Goal: Task Accomplishment & Management: Use online tool/utility

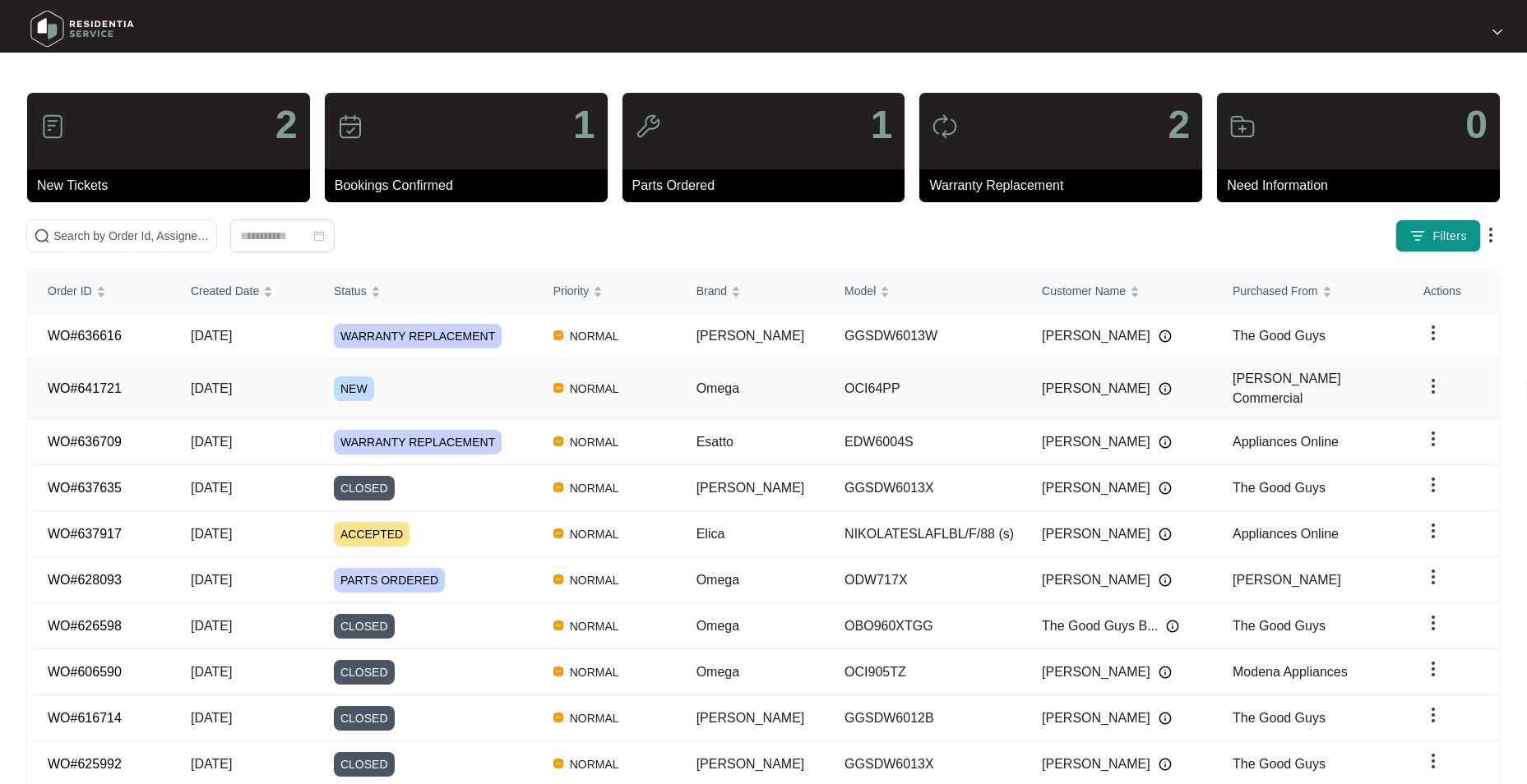
click at [199, 381] on span "[DATE]" at bounding box center [211, 388] width 41 height 14
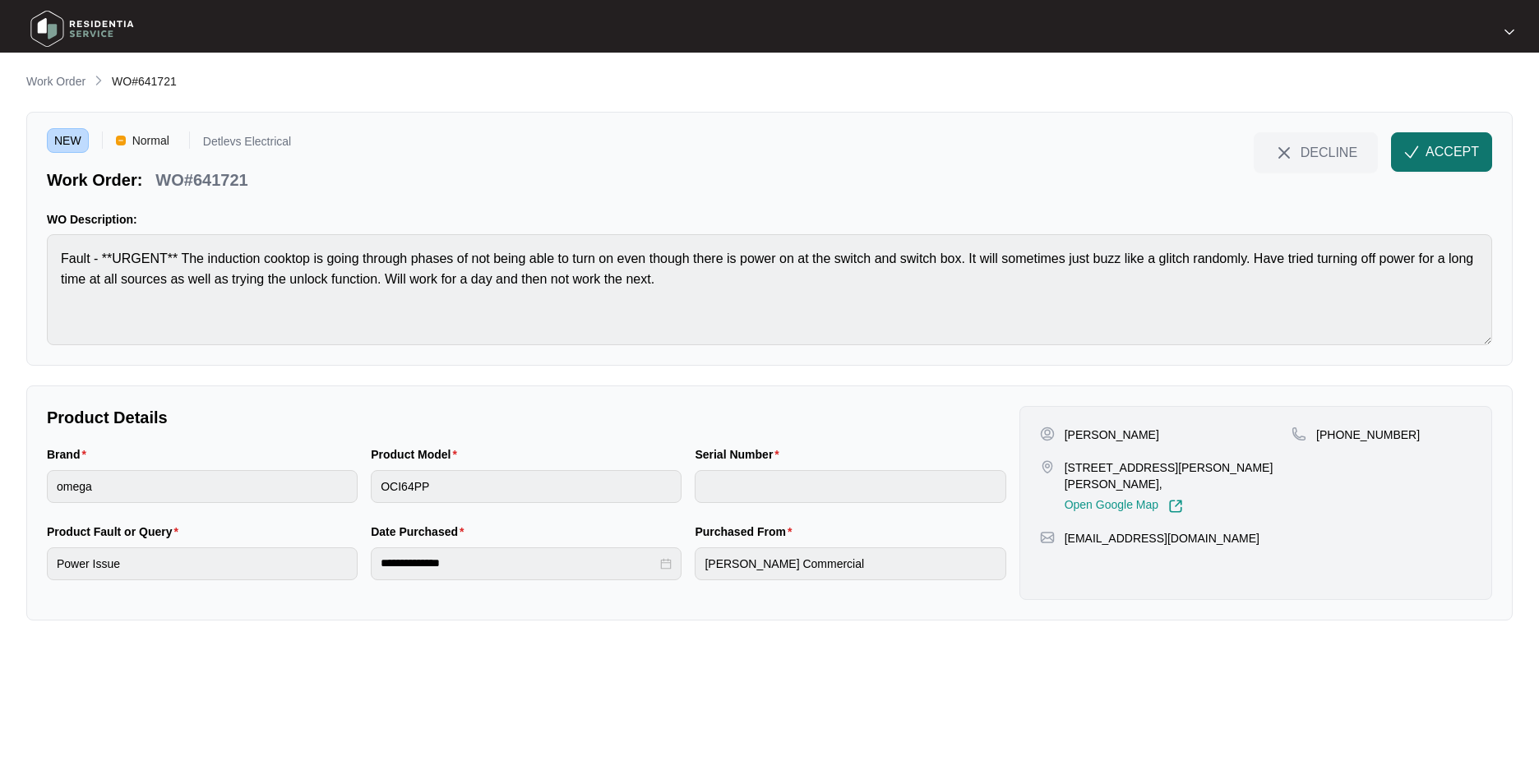
click at [1456, 166] on button "ACCEPT" at bounding box center [1441, 153] width 101 height 40
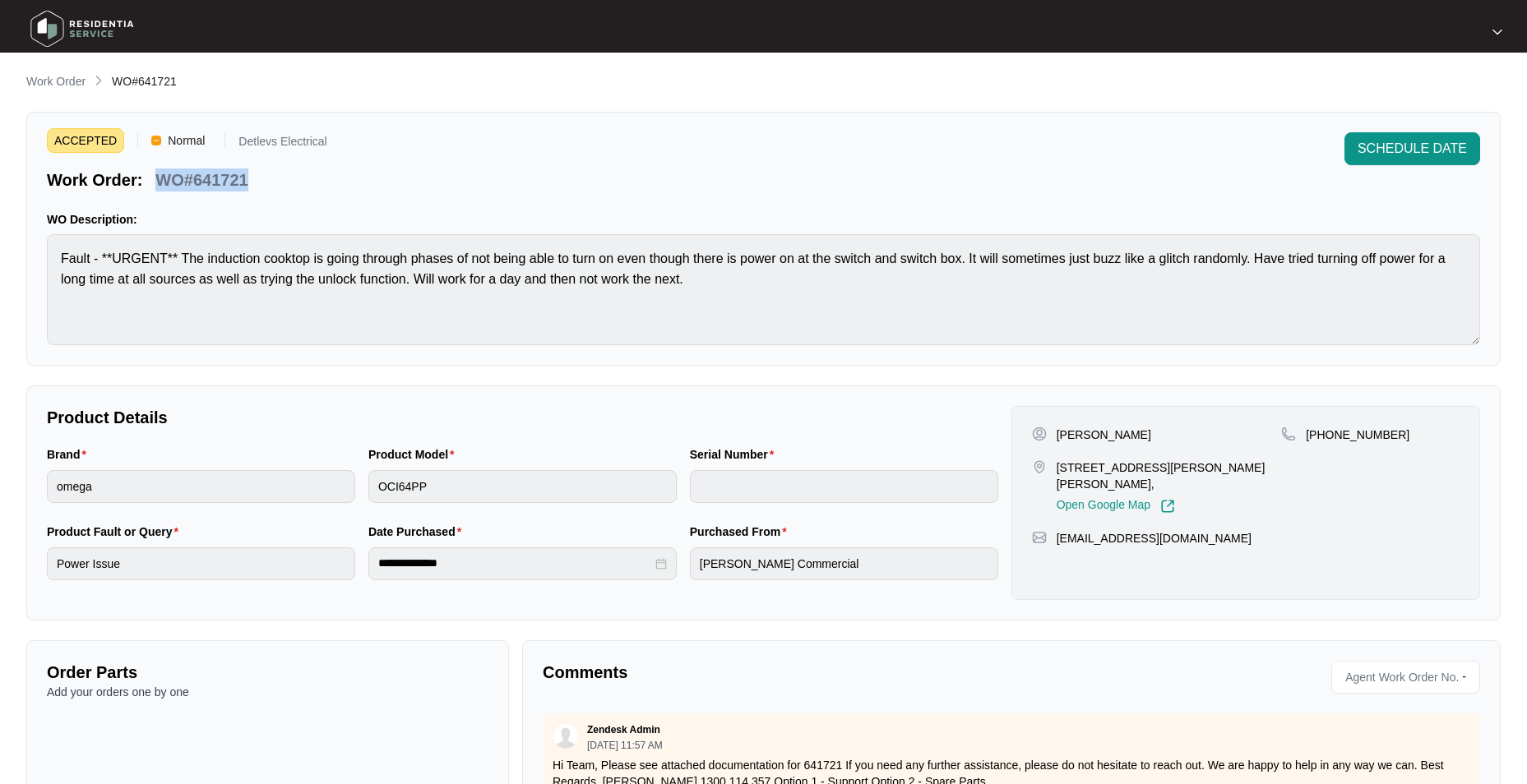
drag, startPoint x: 248, startPoint y: 175, endPoint x: 151, endPoint y: 180, distance: 97.1
click at [151, 180] on div "WO#641721" at bounding box center [201, 177] width 105 height 28
drag, startPoint x: 151, startPoint y: 180, endPoint x: 217, endPoint y: 174, distance: 66.3
click at [217, 174] on p "WO#641721" at bounding box center [201, 180] width 92 height 23
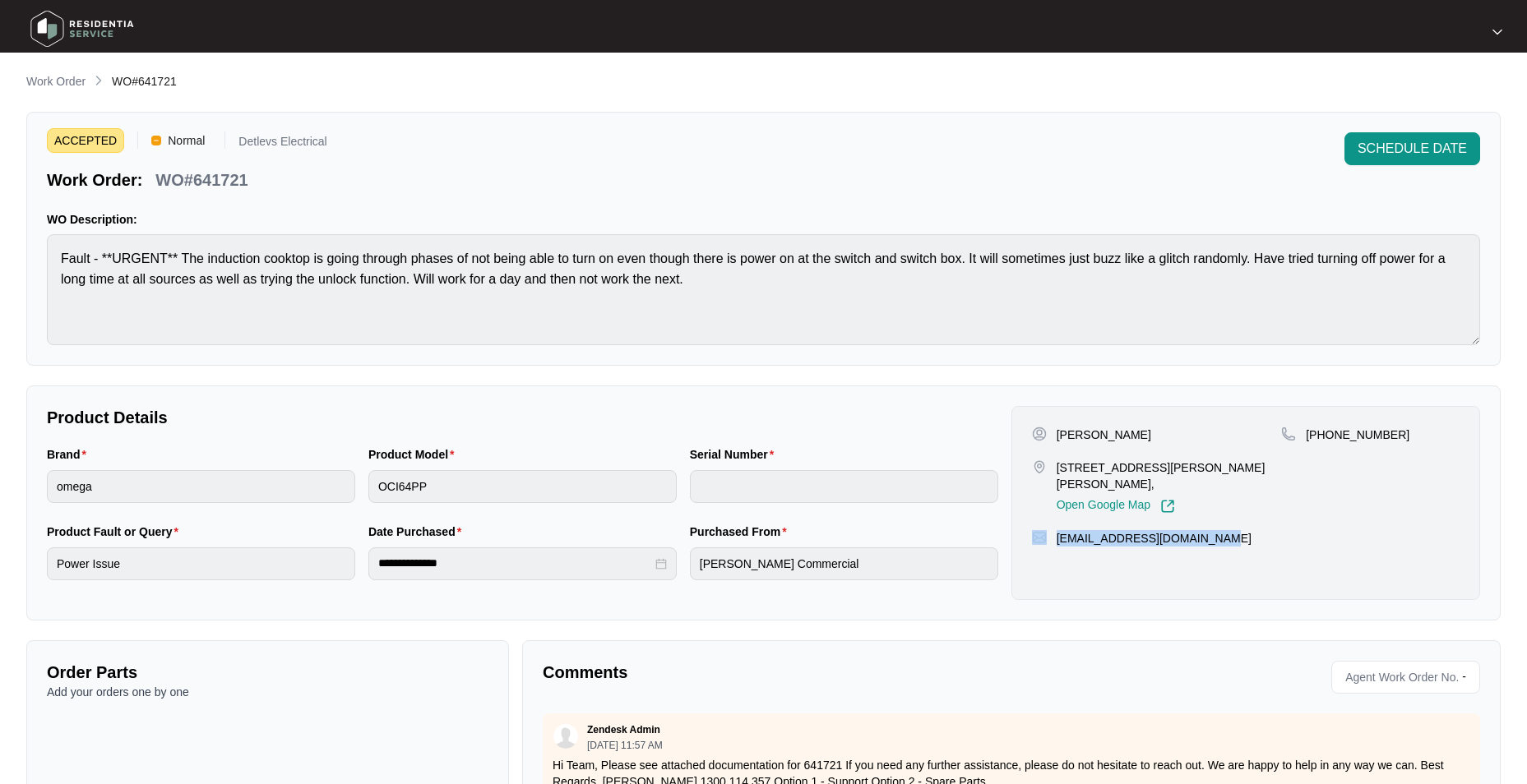
drag, startPoint x: 1205, startPoint y: 540, endPoint x: 1050, endPoint y: 543, distance: 155.0
click at [1050, 543] on div "[EMAIL_ADDRESS][DOMAIN_NAME]" at bounding box center [1245, 538] width 428 height 16
copy div "[EMAIL_ADDRESS][DOMAIN_NAME]"
drag, startPoint x: 1370, startPoint y: 432, endPoint x: 1323, endPoint y: 444, distance: 48.5
click at [1323, 444] on div "[PHONE_NUMBER]" at bounding box center [1370, 470] width 178 height 87
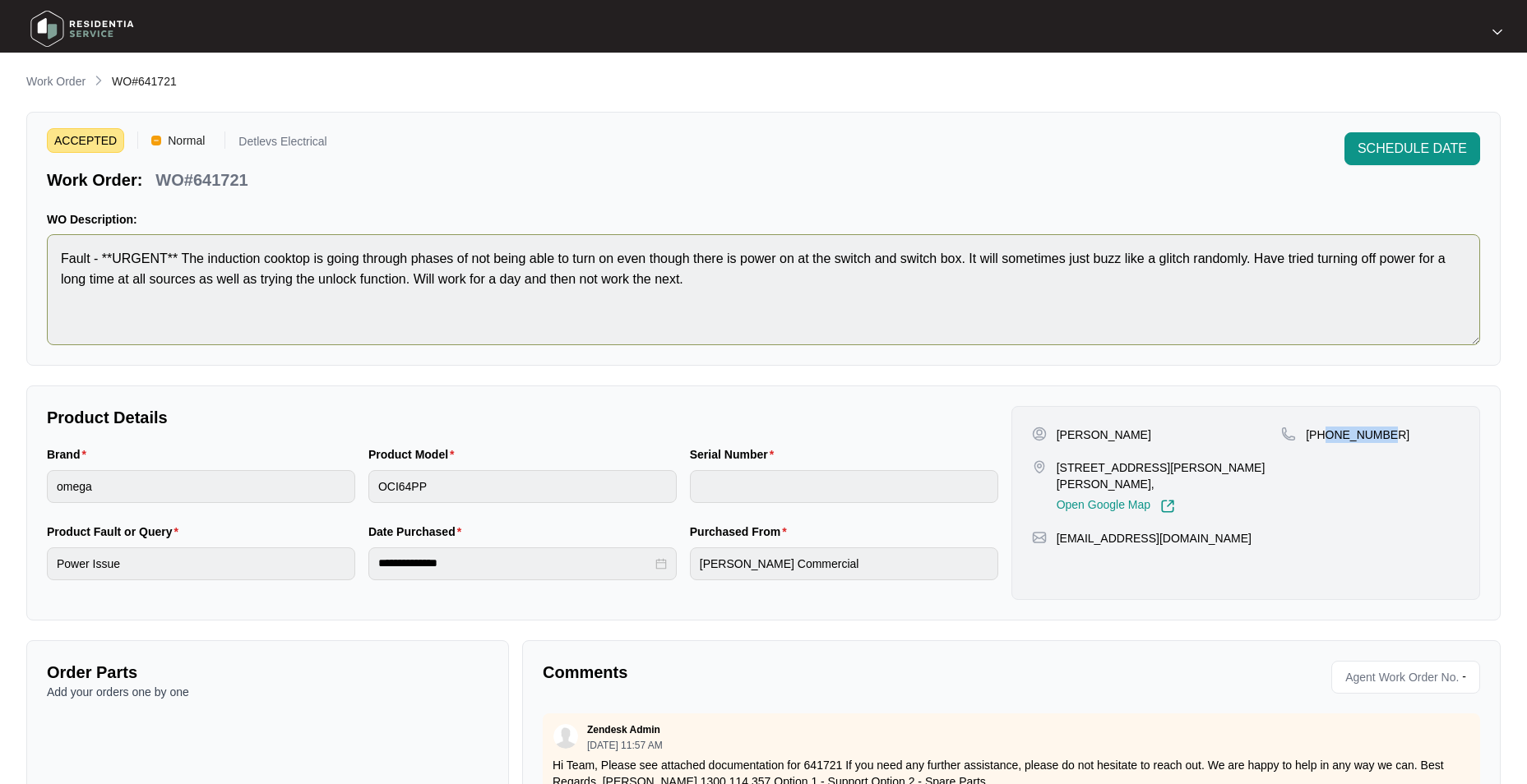
copy p "430626309"
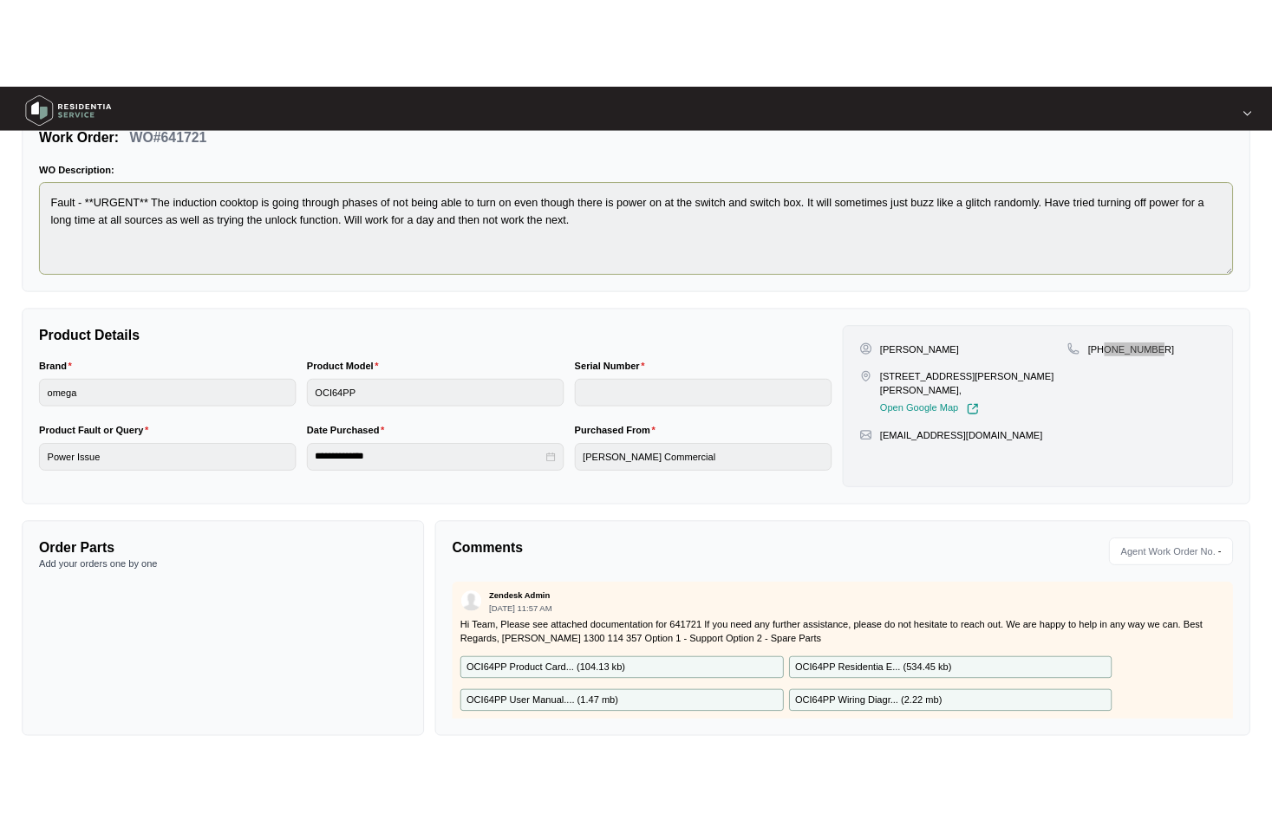
scroll to position [148, 0]
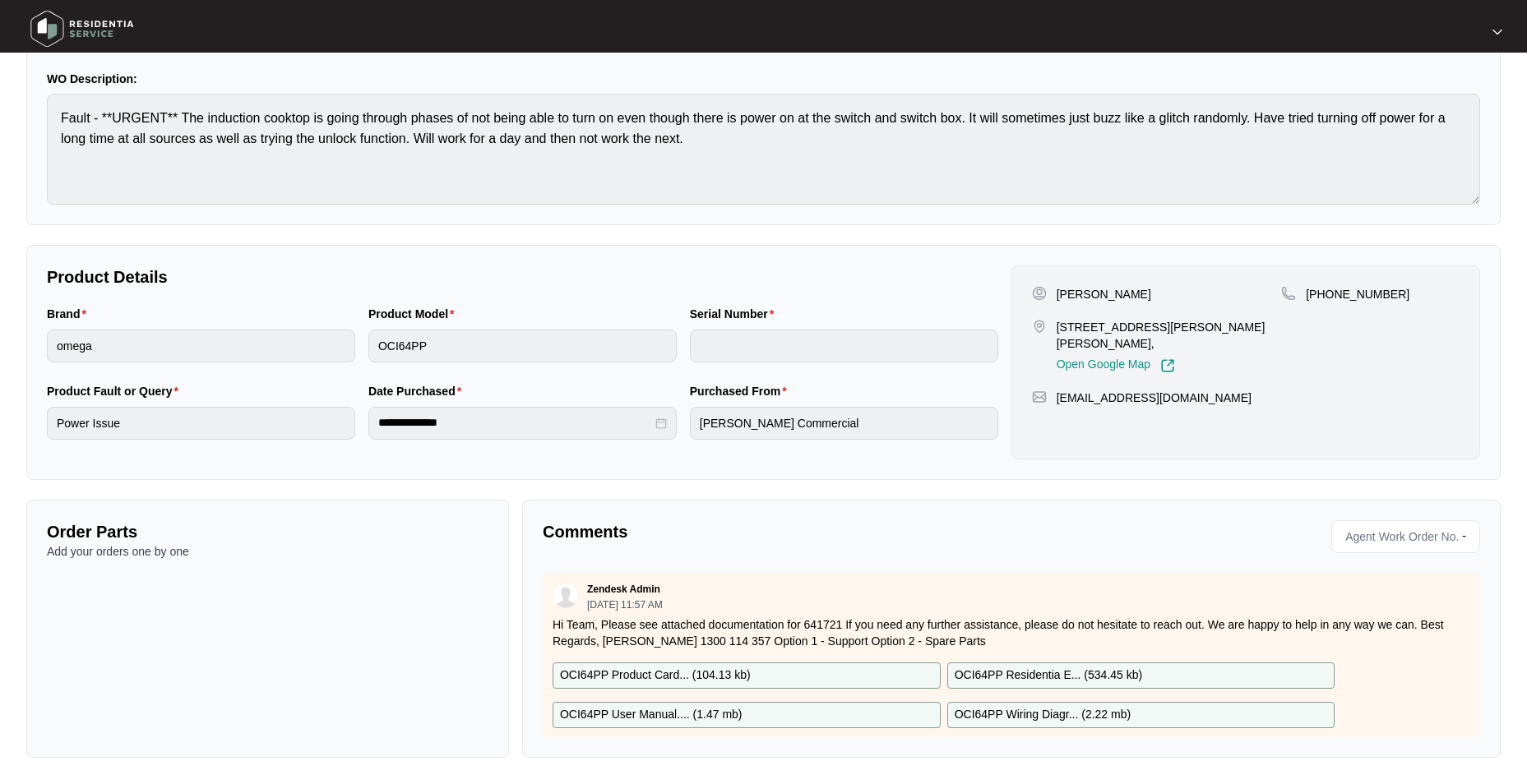
click at [430, 362] on div "Product Model OCI64PP" at bounding box center [522, 343] width 322 height 77
click at [698, 673] on p "OCI64PP Product Card... ( 104.13 kb )" at bounding box center [654, 675] width 191 height 18
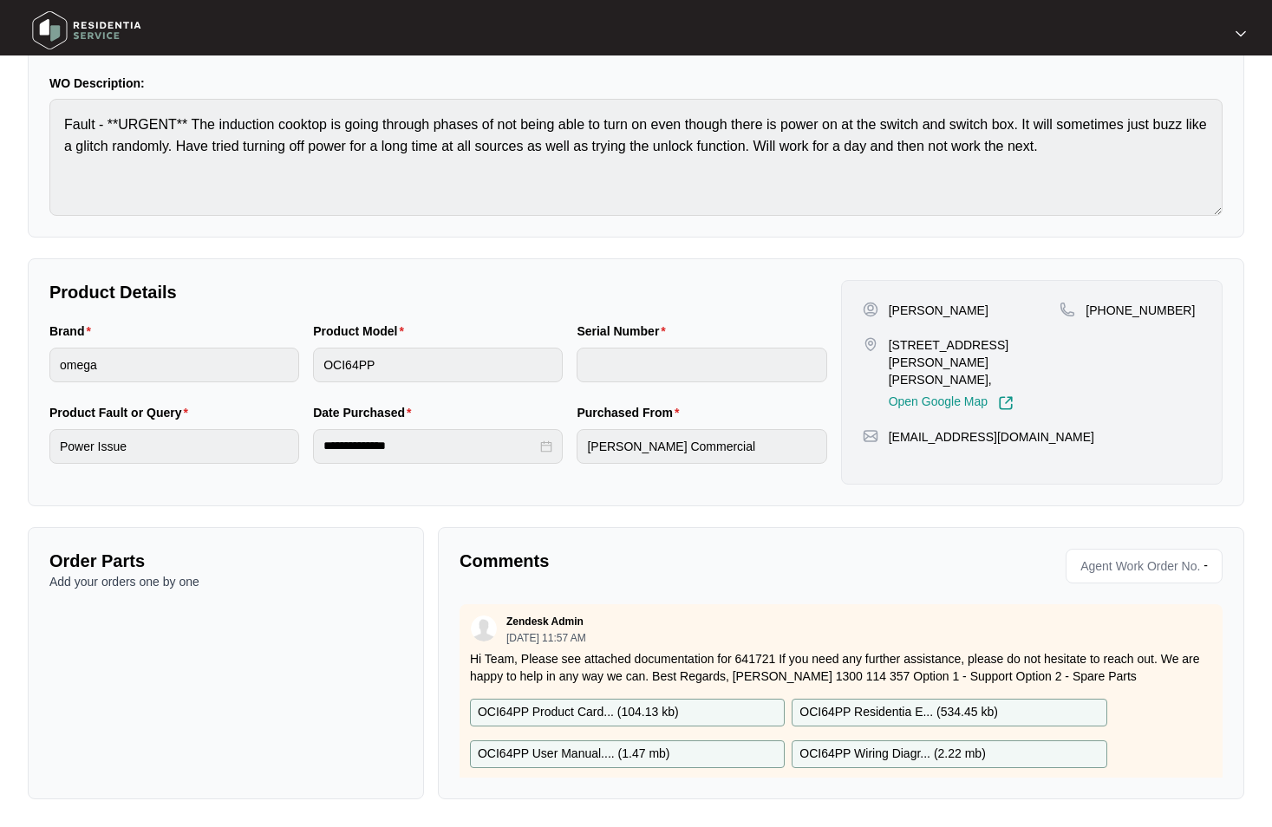
click at [663, 753] on p "OCI64PP User Manual.... ( 1.47 mb )" at bounding box center [574, 754] width 192 height 19
click at [864, 708] on p "OCI64PP Residentia E... ( 534.45 kb )" at bounding box center [898, 712] width 198 height 19
click at [845, 746] on p "OCI64PP Wiring Diagr... ( 2.22 mb )" at bounding box center [892, 754] width 186 height 19
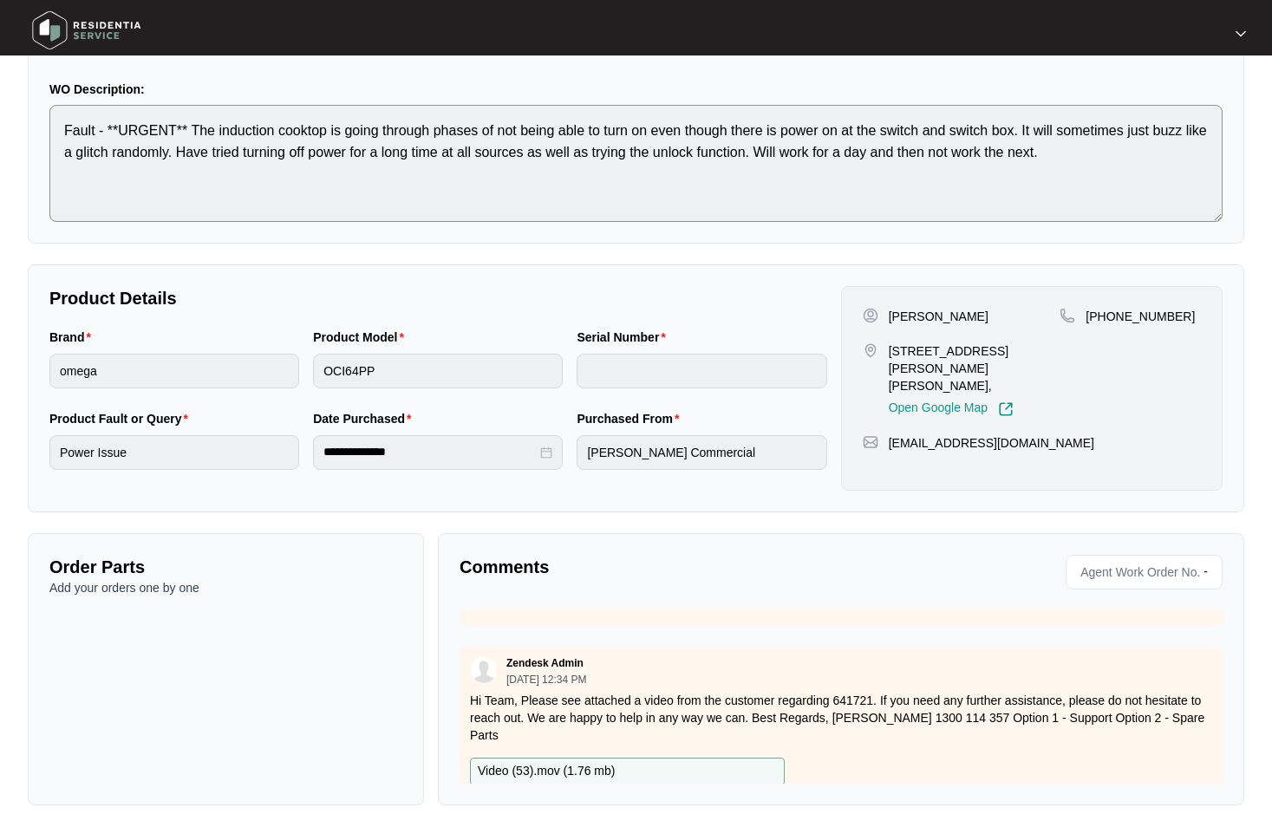
scroll to position [0, 0]
